Goal: Transaction & Acquisition: Subscribe to service/newsletter

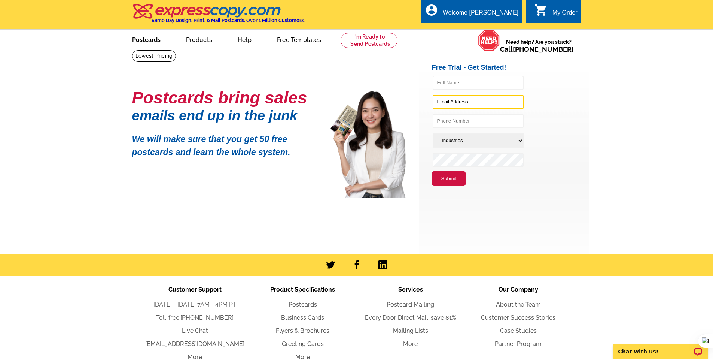
type input "kobecamp@aol.com"
click at [155, 37] on link "Postcards" at bounding box center [146, 39] width 52 height 18
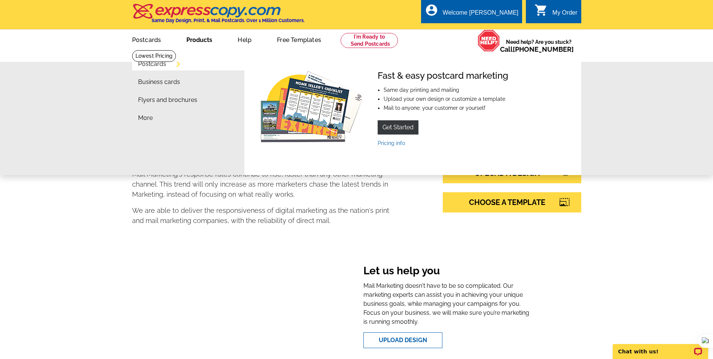
click at [200, 37] on link "Products" at bounding box center [199, 39] width 50 height 18
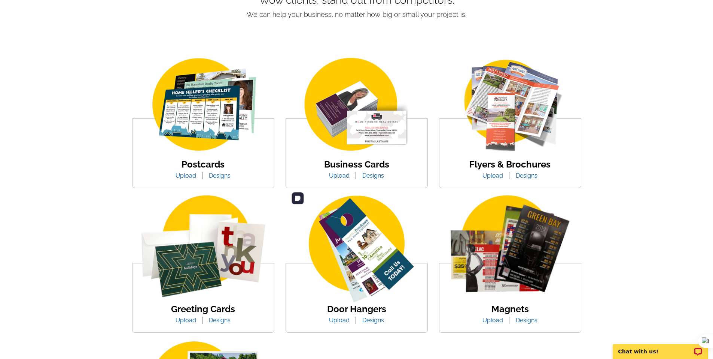
scroll to position [126, 0]
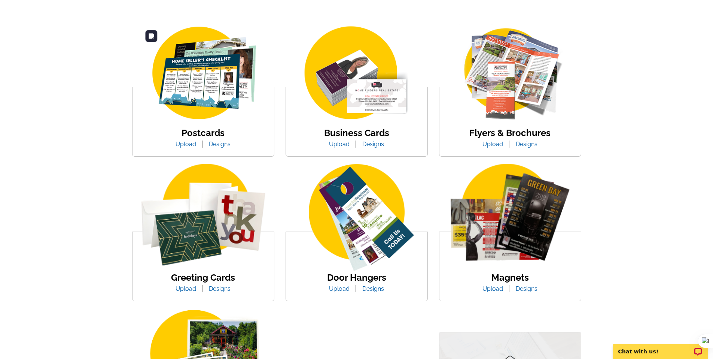
click at [203, 103] on img at bounding box center [203, 73] width 127 height 98
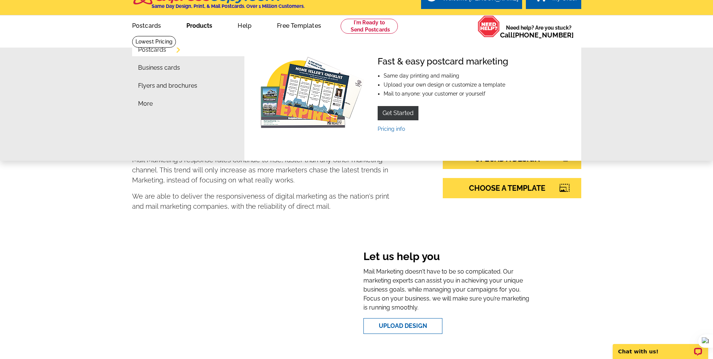
scroll to position [15, 0]
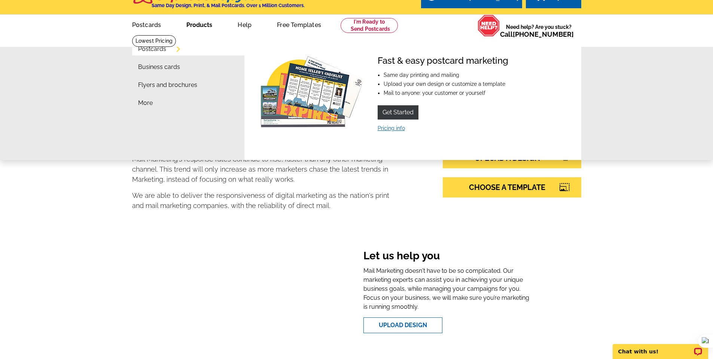
click at [392, 127] on link "Pricing info" at bounding box center [391, 128] width 27 height 6
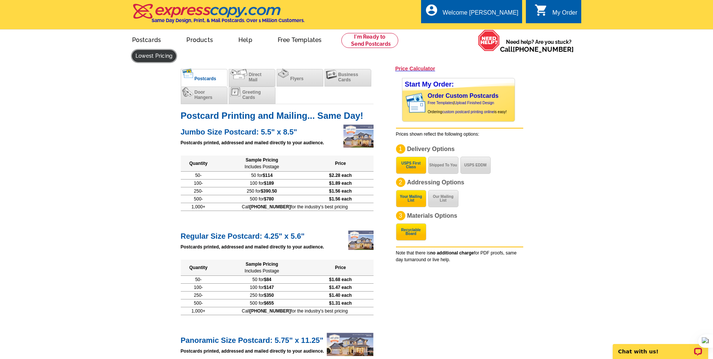
click at [176, 50] on link at bounding box center [154, 56] width 44 height 12
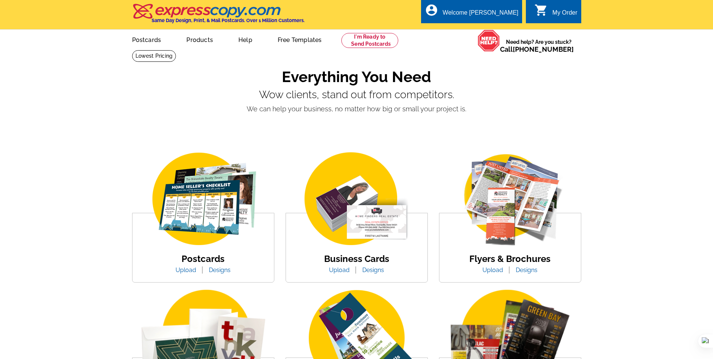
scroll to position [126, 0]
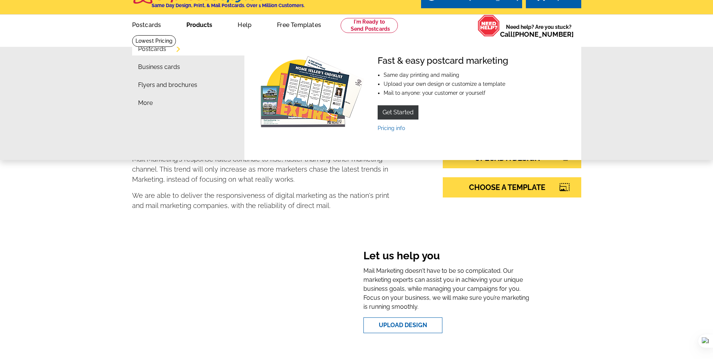
click at [389, 124] on div "Fast & easy postcard marketing Same day printing and mailing Upload your own de…" at bounding box center [443, 92] width 131 height 75
click at [391, 128] on link "Pricing info" at bounding box center [391, 128] width 27 height 6
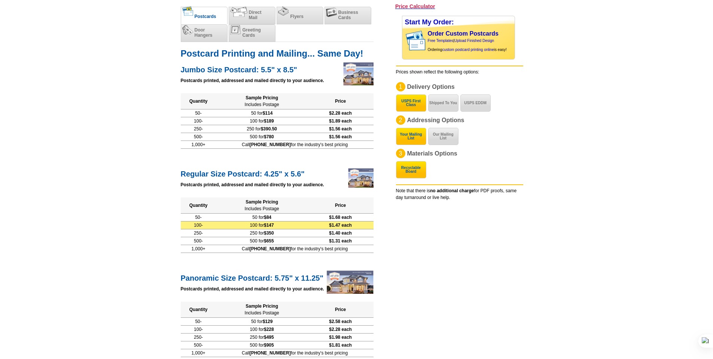
scroll to position [62, 0]
